Goal: Find specific page/section: Find specific page/section

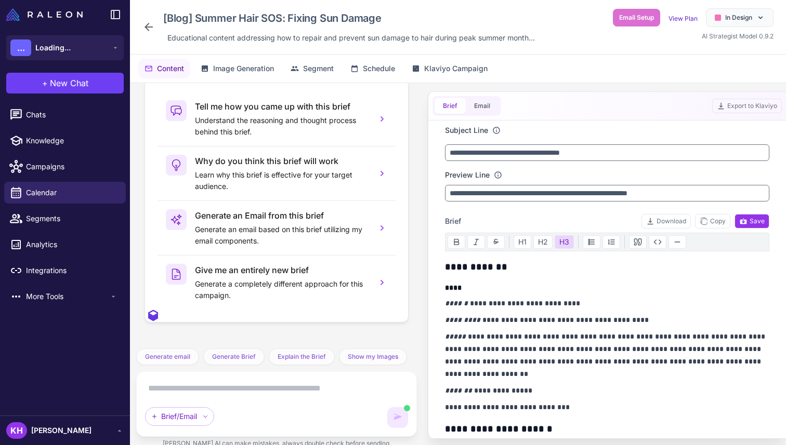
scroll to position [8771, 0]
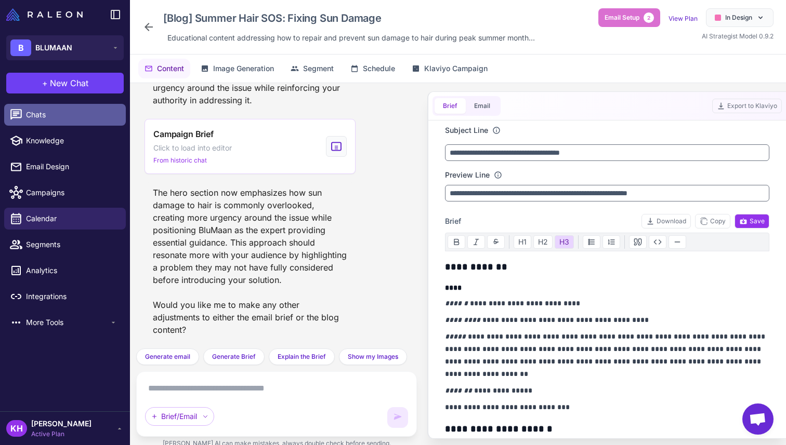
click at [41, 116] on span "Chats" at bounding box center [71, 114] width 91 height 11
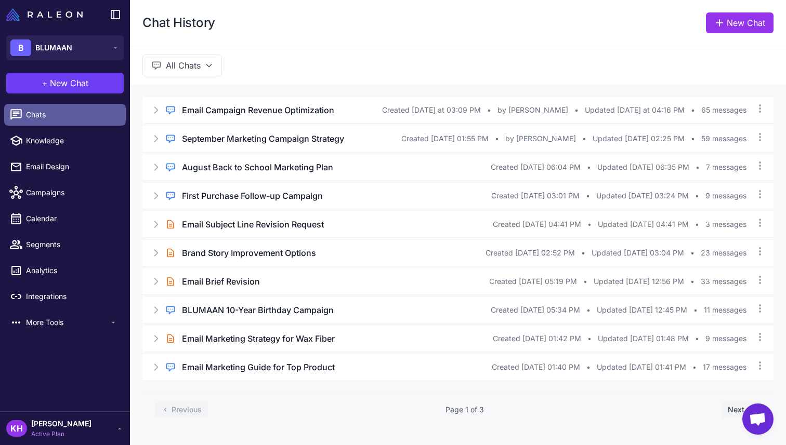
click at [37, 123] on link "Chats" at bounding box center [65, 115] width 122 height 22
click at [44, 14] on img at bounding box center [44, 14] width 76 height 12
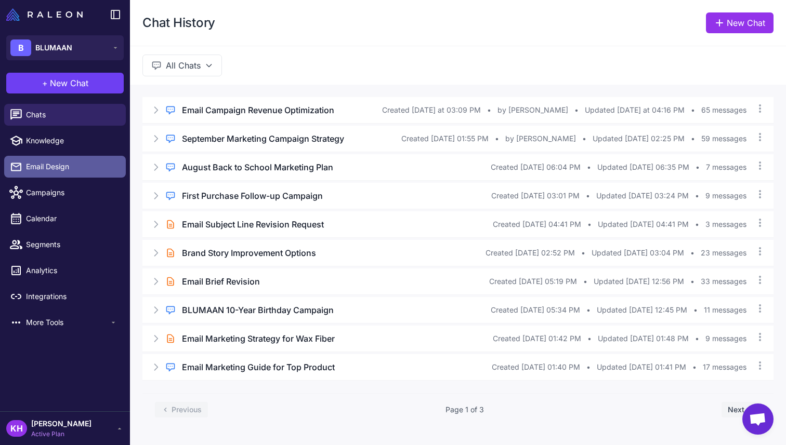
click at [60, 167] on span "Email Design" at bounding box center [71, 166] width 91 height 11
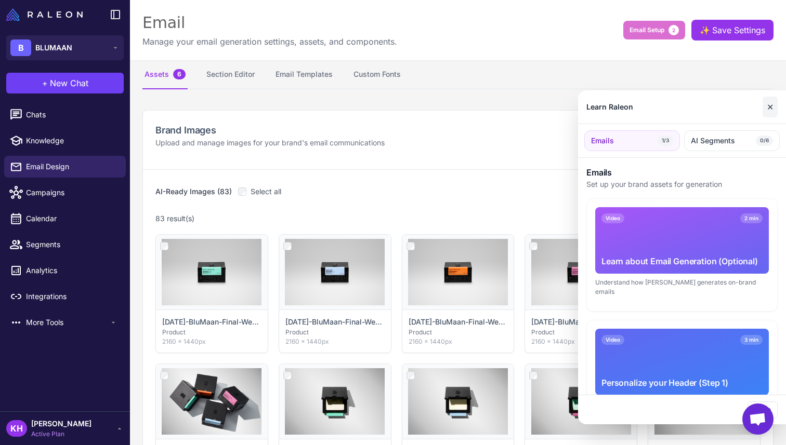
click at [770, 109] on button "✕" at bounding box center [769, 107] width 15 height 21
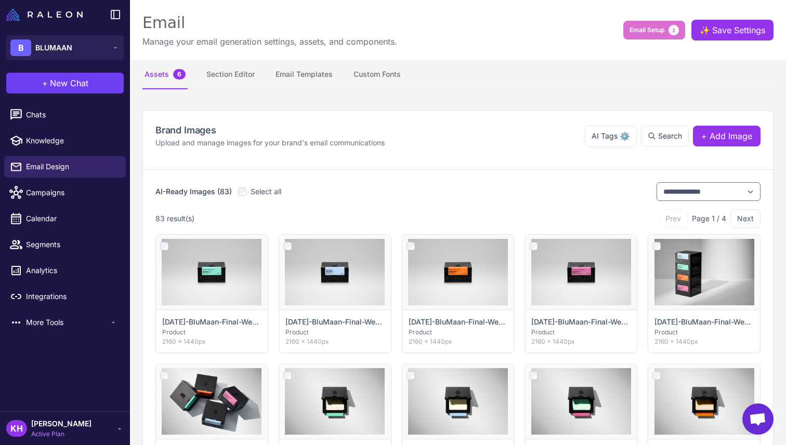
click at [443, 167] on div "**********" at bounding box center [458, 140] width 630 height 59
click at [218, 80] on button "Section Editor" at bounding box center [230, 74] width 52 height 29
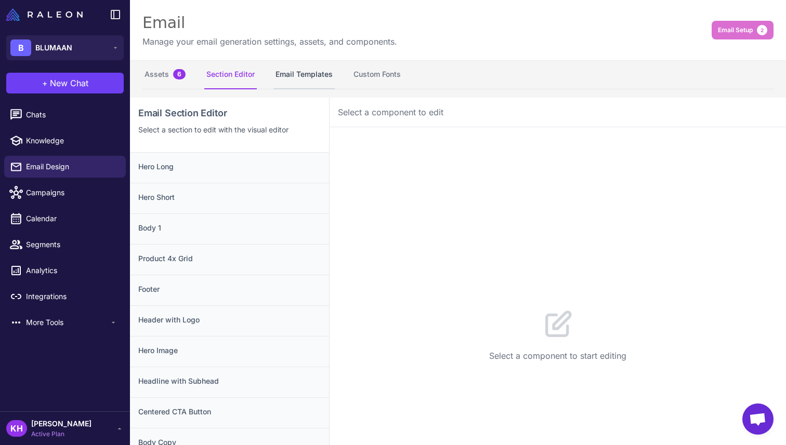
click at [306, 78] on button "Email Templates" at bounding box center [303, 74] width 61 height 29
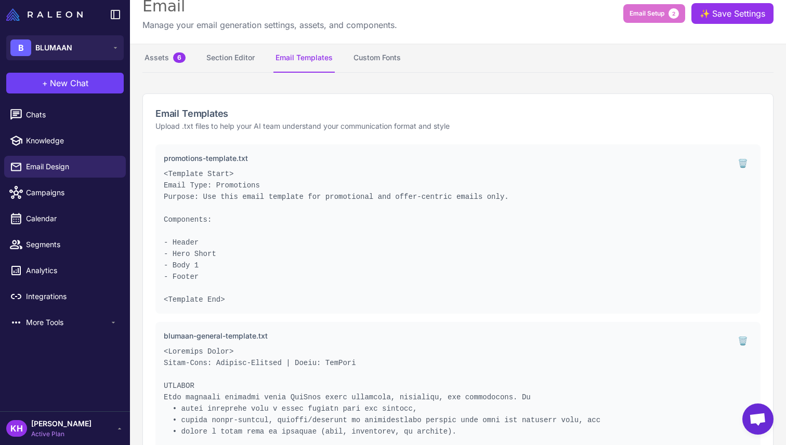
scroll to position [16, 0]
